Goal: Find specific page/section: Find specific page/section

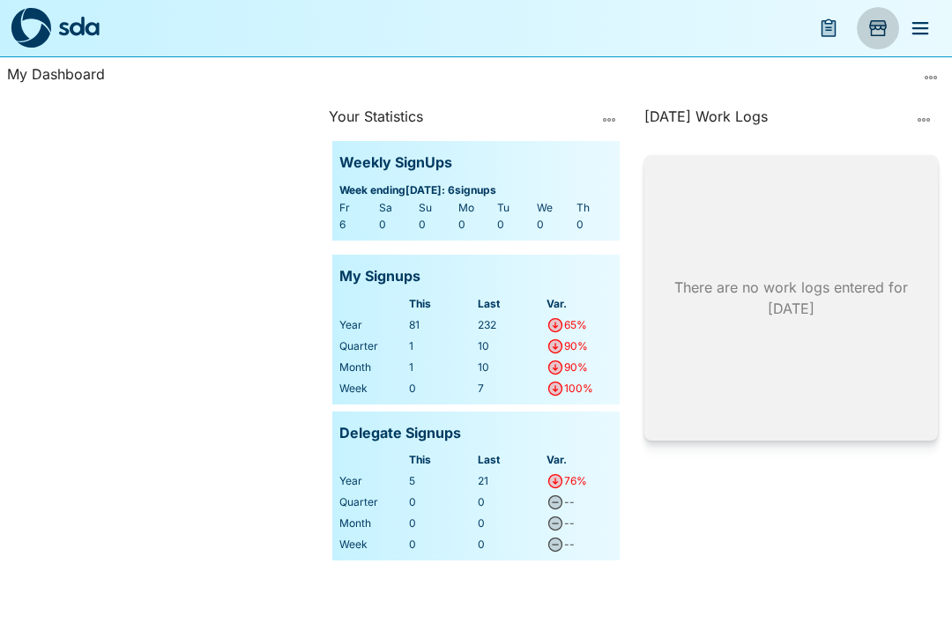
click at [894, 24] on button "Add Store Visit" at bounding box center [878, 28] width 42 height 42
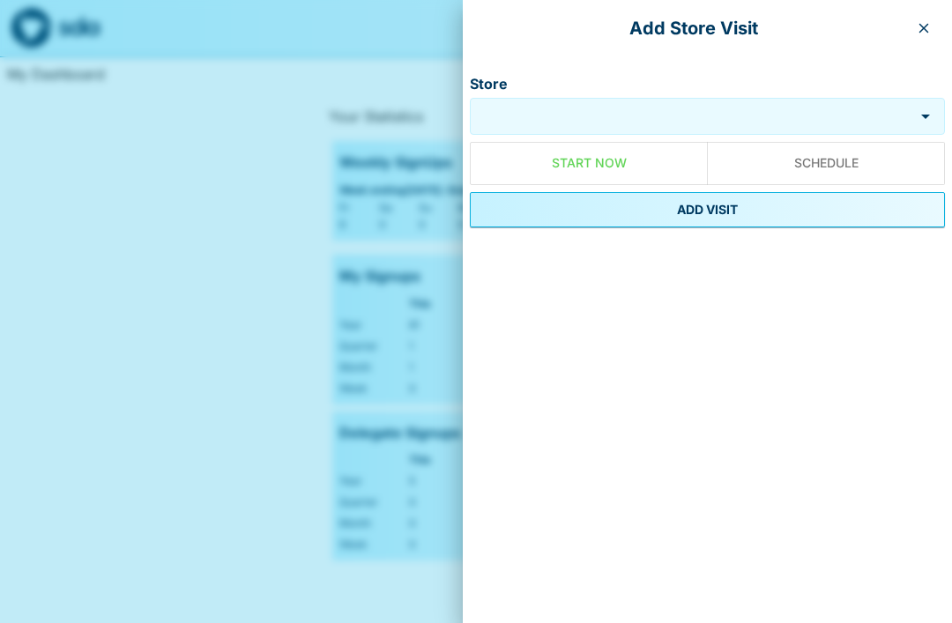
click at [933, 22] on button "button" at bounding box center [924, 28] width 28 height 28
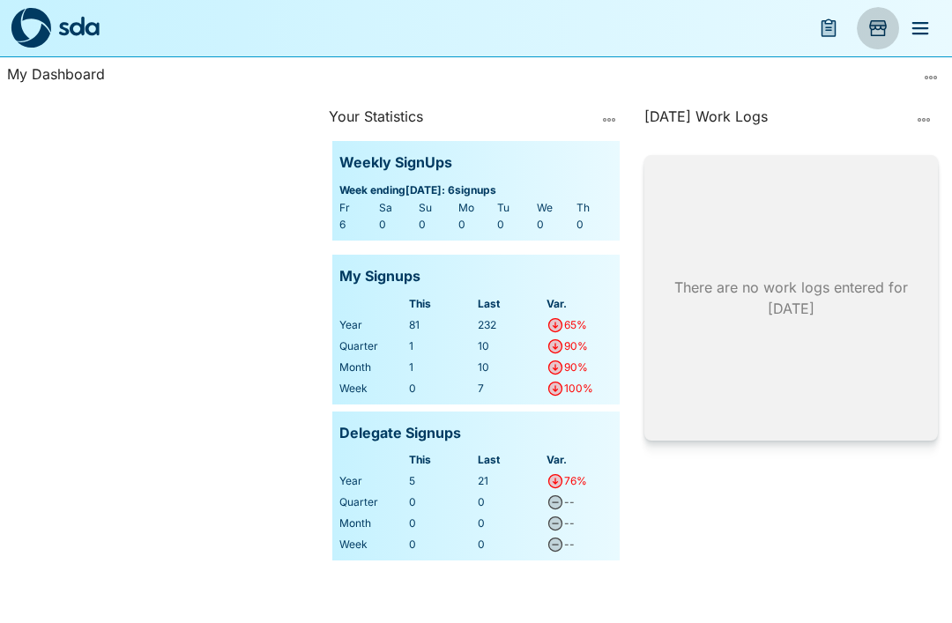
click at [877, 29] on icon "Add Store Visit" at bounding box center [878, 28] width 18 height 16
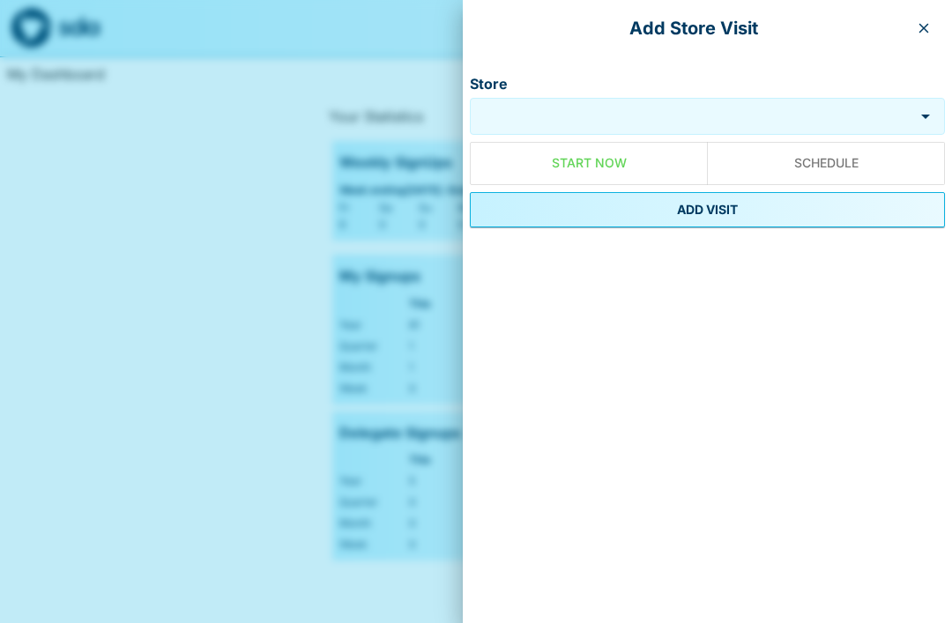
click at [923, 24] on icon "button" at bounding box center [924, 28] width 14 height 14
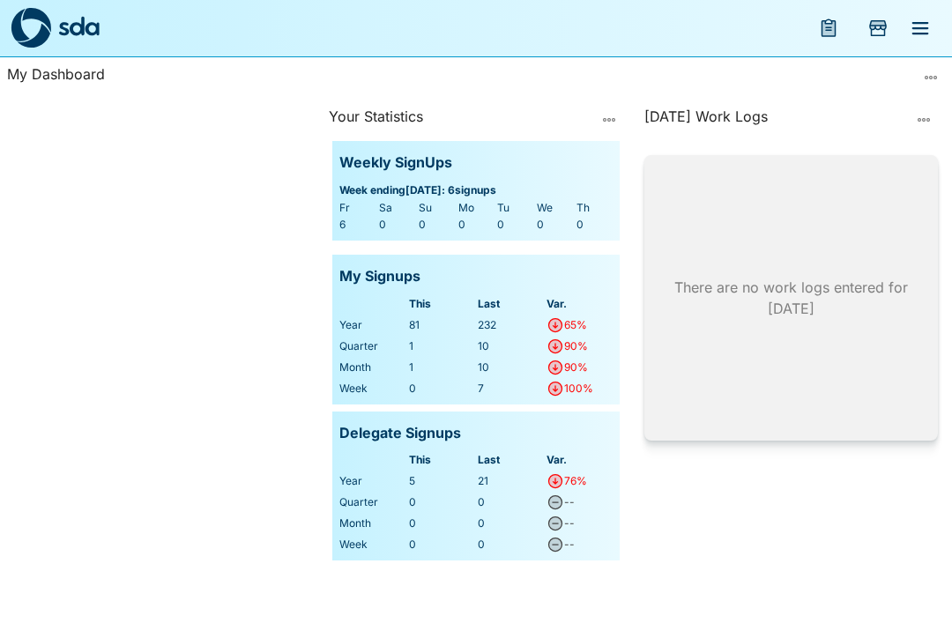
click at [832, 32] on icon "menu" at bounding box center [829, 28] width 13 height 15
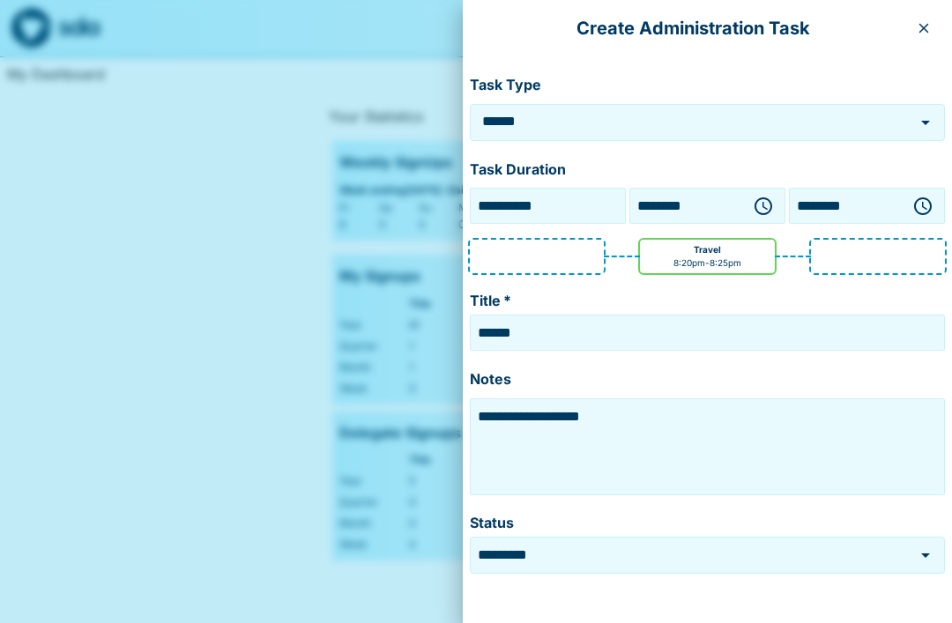
click at [925, 35] on button "button" at bounding box center [924, 28] width 28 height 28
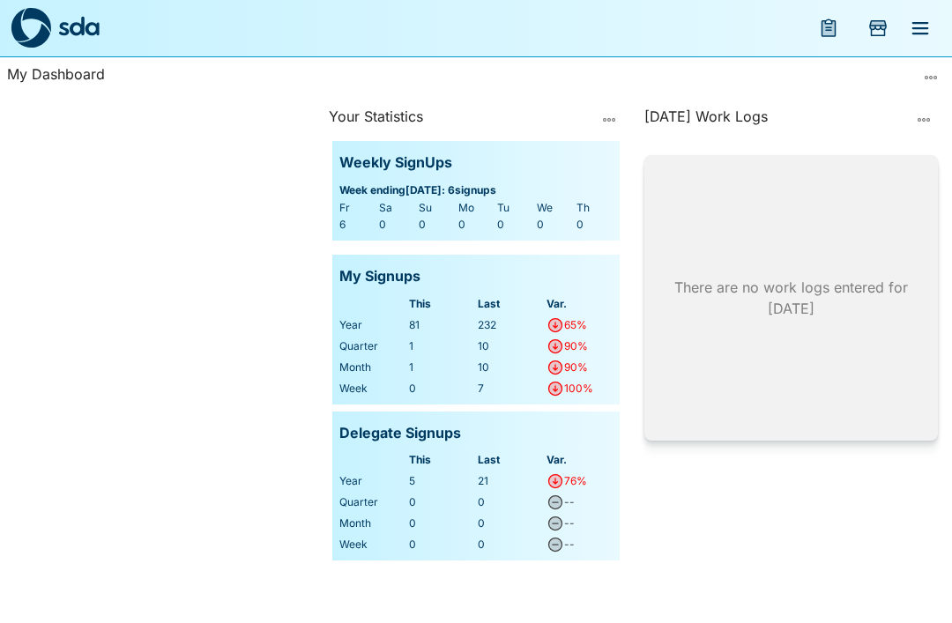
click at [924, 33] on icon "menu" at bounding box center [921, 28] width 17 height 12
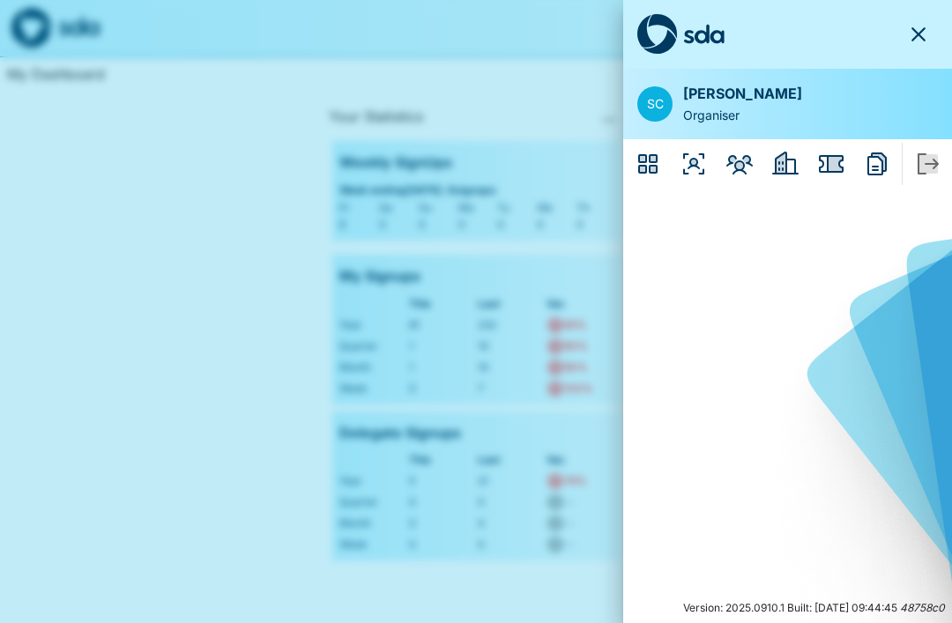
click at [647, 162] on icon "Dashboard" at bounding box center [648, 164] width 28 height 28
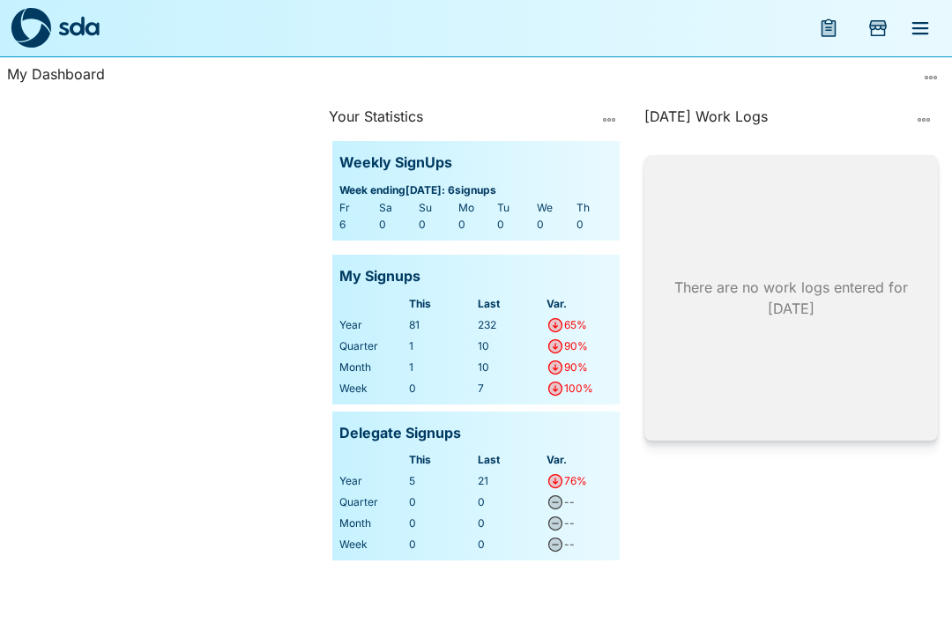
click at [825, 36] on icon "menu" at bounding box center [829, 28] width 15 height 18
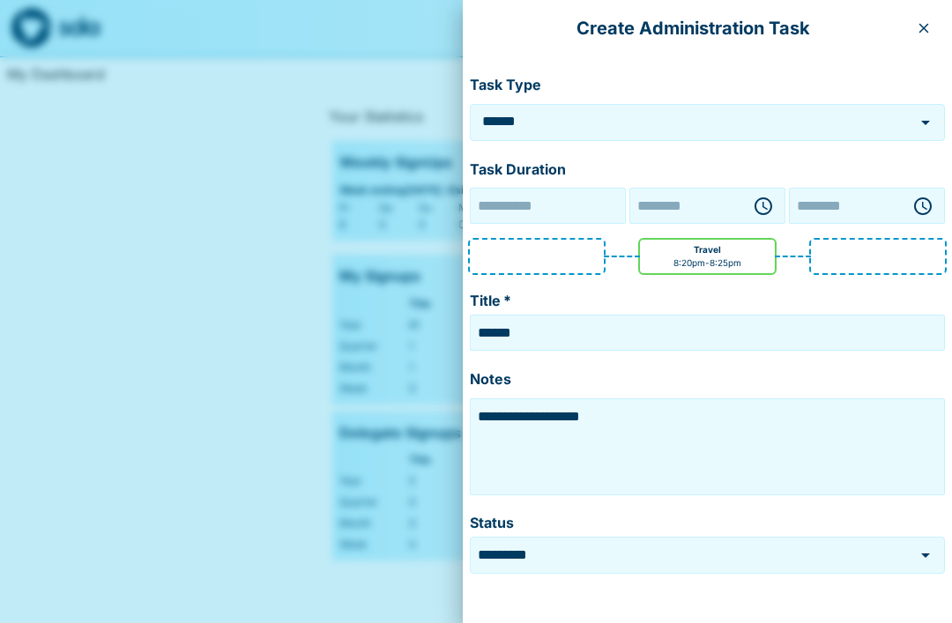
type input "**********"
type input "********"
click at [923, 25] on icon "button" at bounding box center [924, 28] width 14 height 14
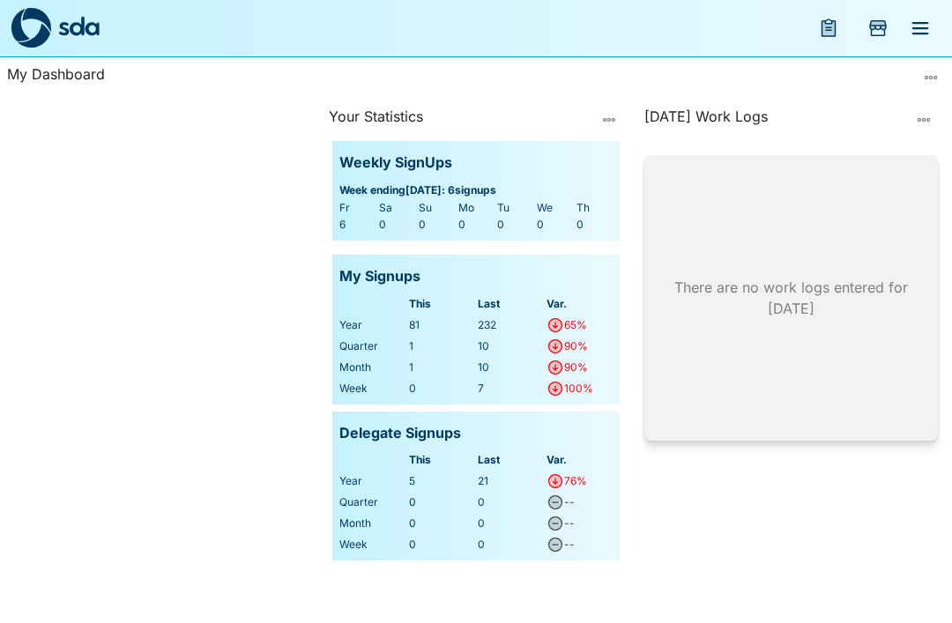
click at [921, 33] on icon "menu" at bounding box center [921, 28] width 17 height 12
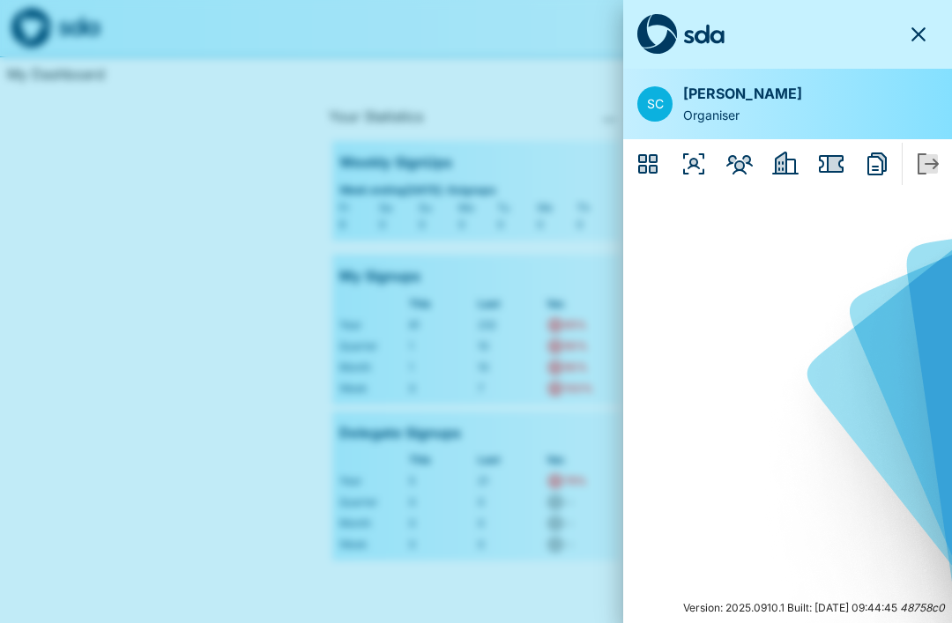
click at [695, 164] on icon "Organisers" at bounding box center [693, 163] width 21 height 21
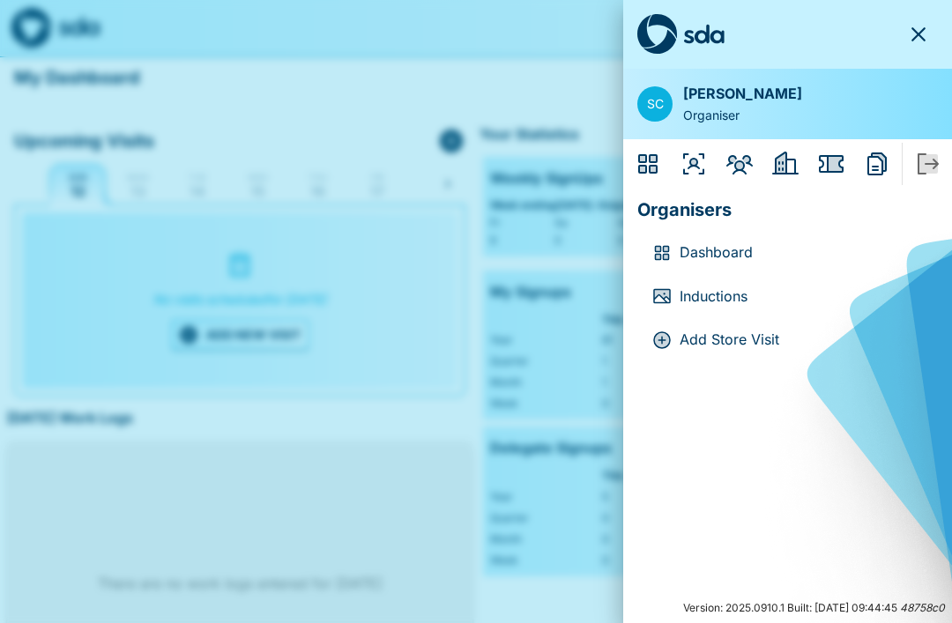
click at [737, 162] on icon "Members" at bounding box center [740, 164] width 26 height 19
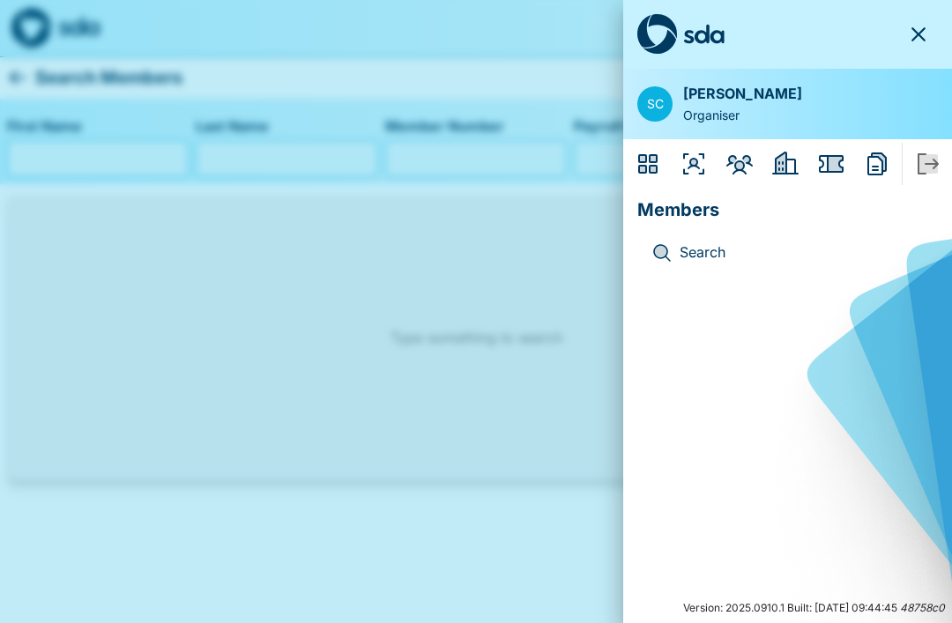
click at [709, 248] on p "Search" at bounding box center [802, 253] width 244 height 23
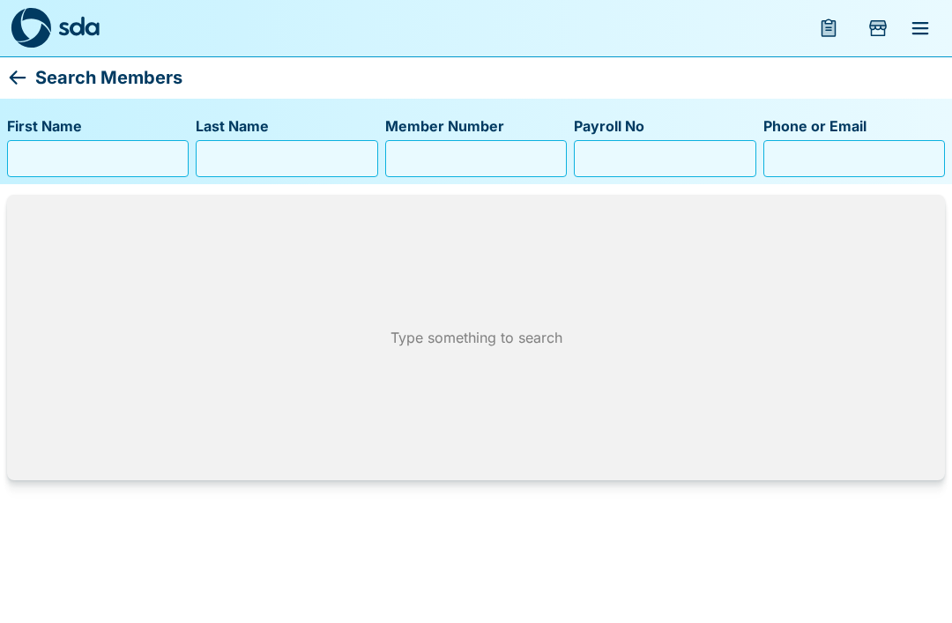
click at [905, 34] on button "menu" at bounding box center [920, 28] width 42 height 42
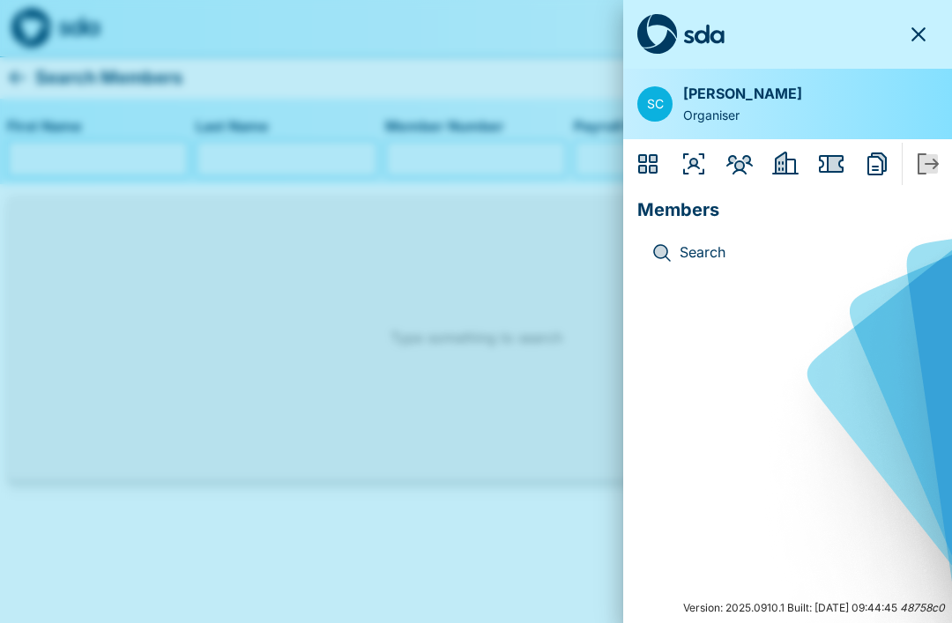
click at [905, 34] on div at bounding box center [788, 34] width 301 height 41
click at [783, 169] on icon "Employers" at bounding box center [785, 163] width 26 height 23
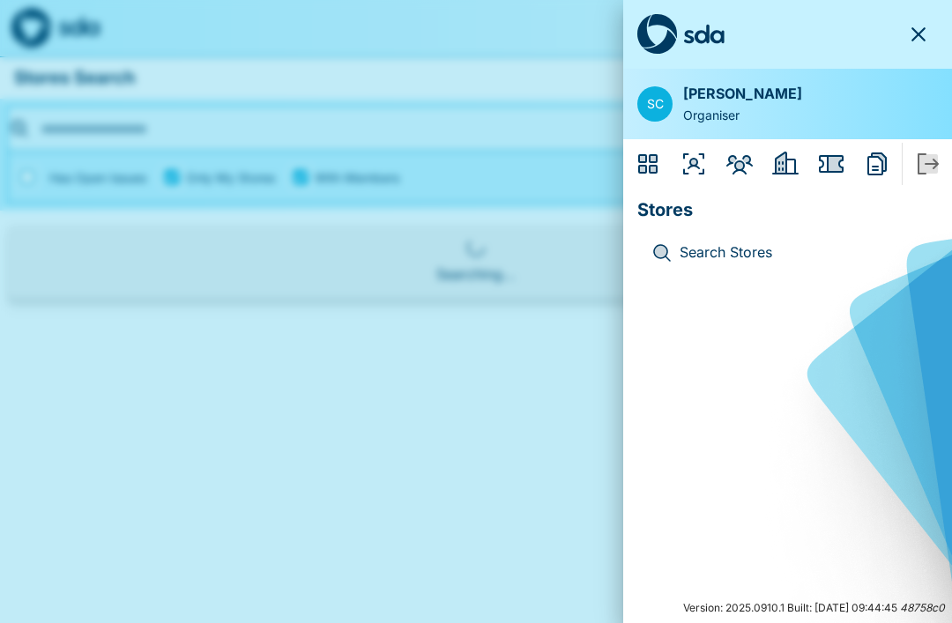
click at [783, 167] on icon "Employers" at bounding box center [785, 163] width 26 height 23
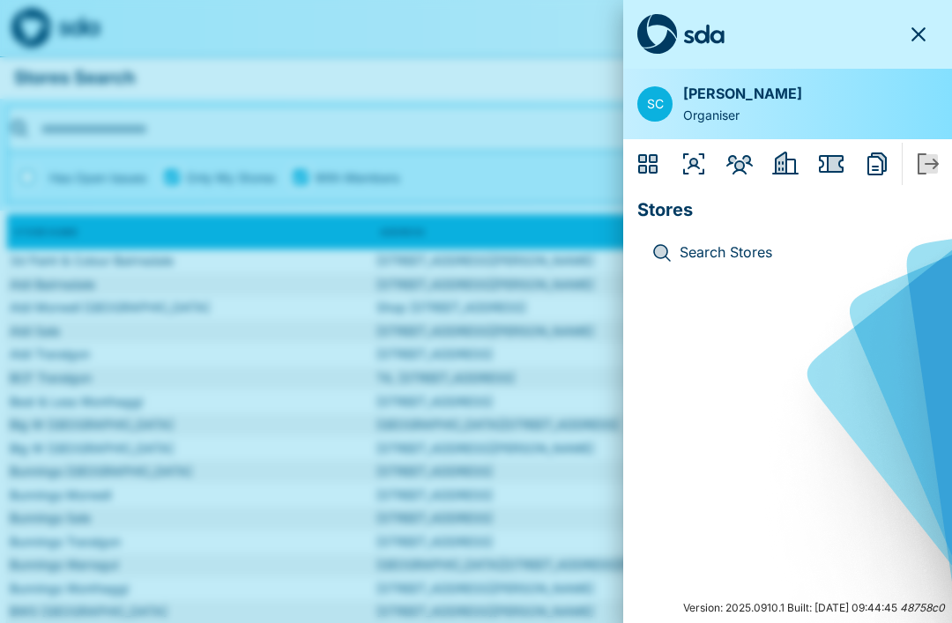
click at [924, 30] on icon "button" at bounding box center [919, 34] width 14 height 14
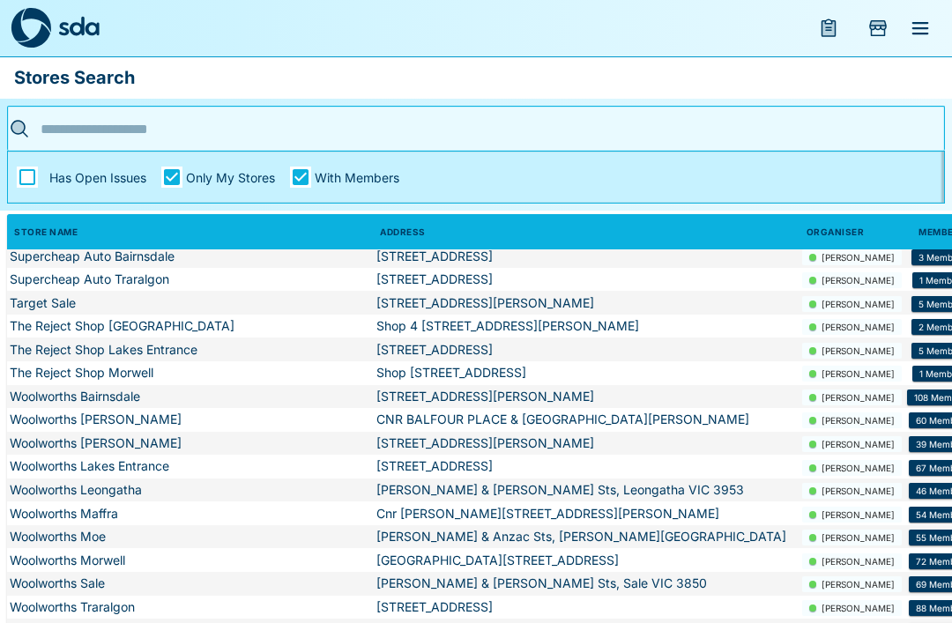
scroll to position [1900, 0]
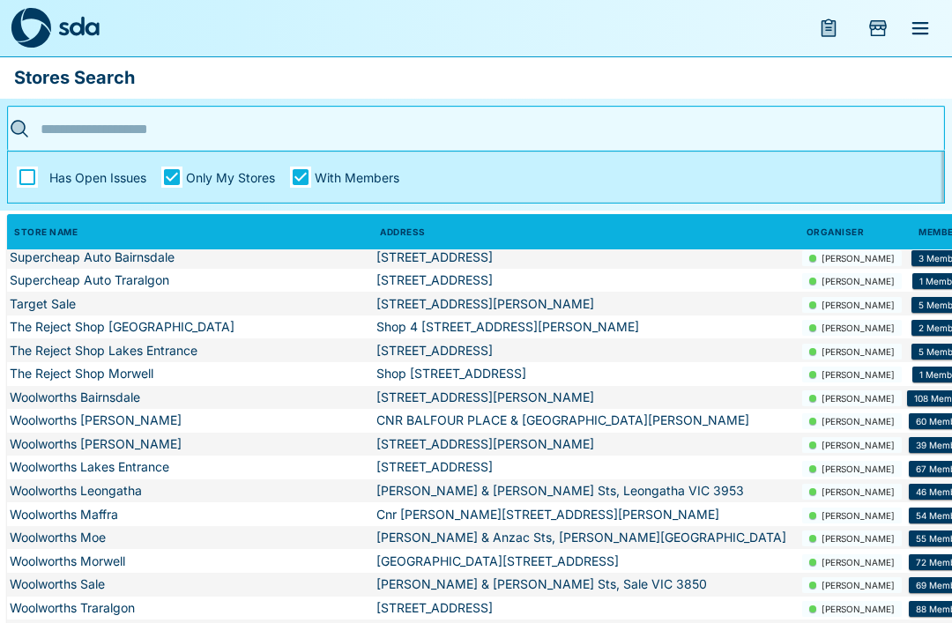
click at [131, 393] on td "Woolworths Bairnsdale" at bounding box center [190, 398] width 366 height 24
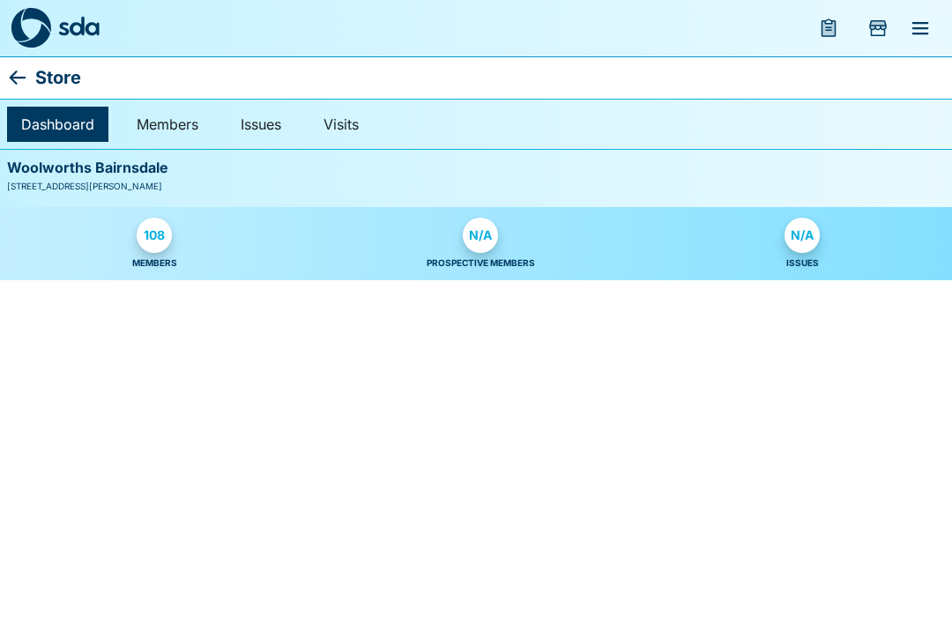
click at [478, 231] on div "N/A" at bounding box center [480, 235] width 35 height 35
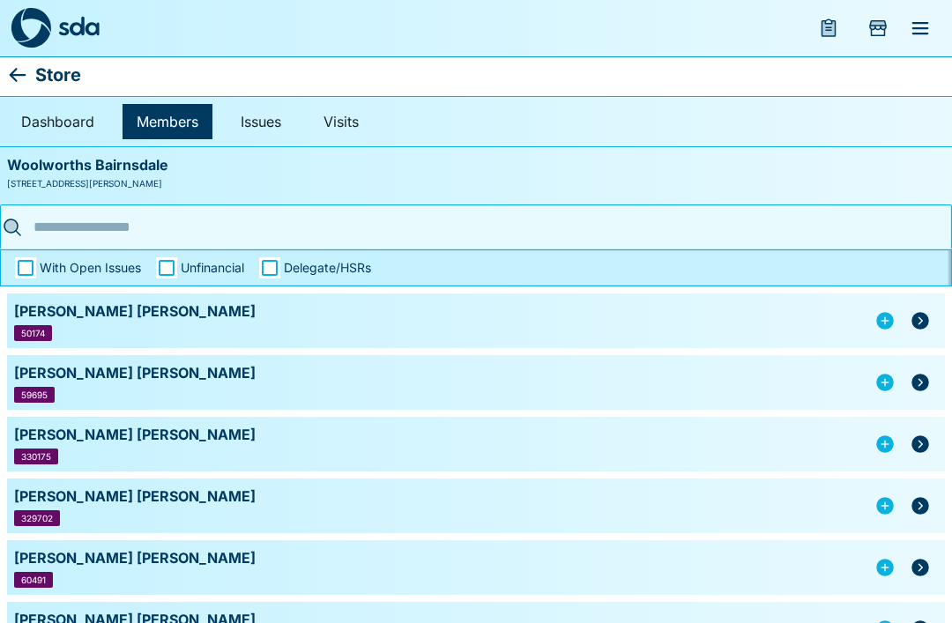
scroll to position [1, 0]
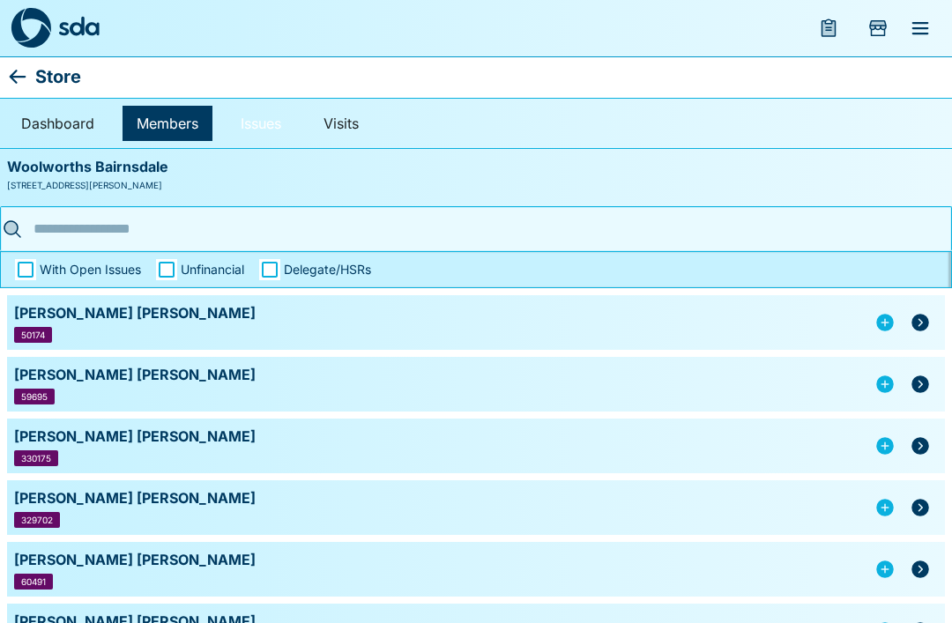
click at [269, 123] on link "Issues" at bounding box center [261, 123] width 69 height 35
